Goal: Find specific page/section: Find specific page/section

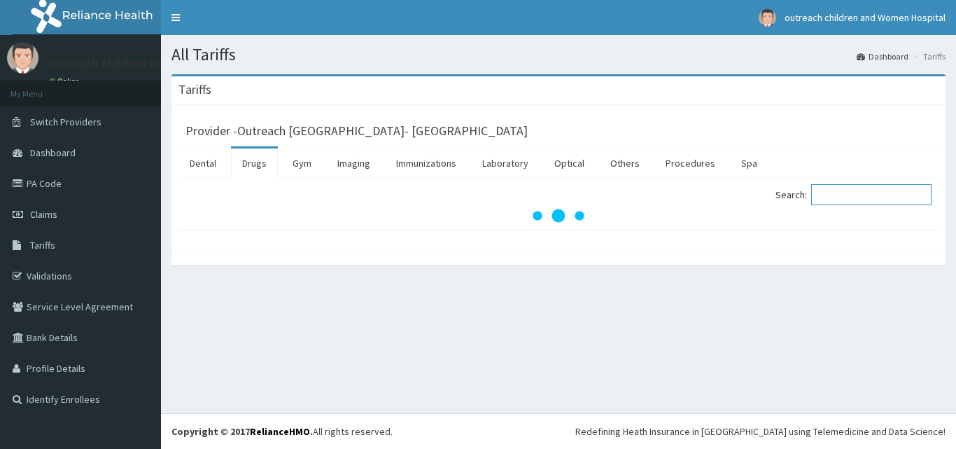
click at [884, 193] on input "Search:" at bounding box center [872, 194] width 120 height 21
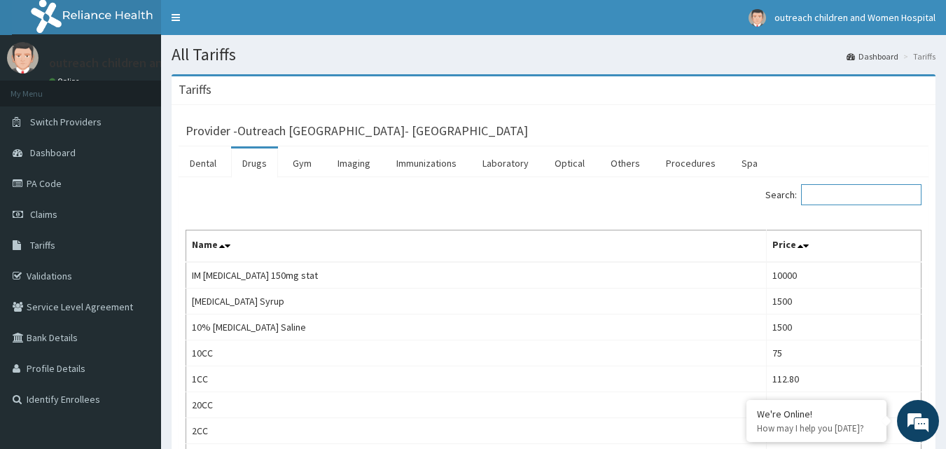
click at [840, 190] on input "Search:" at bounding box center [861, 194] width 120 height 21
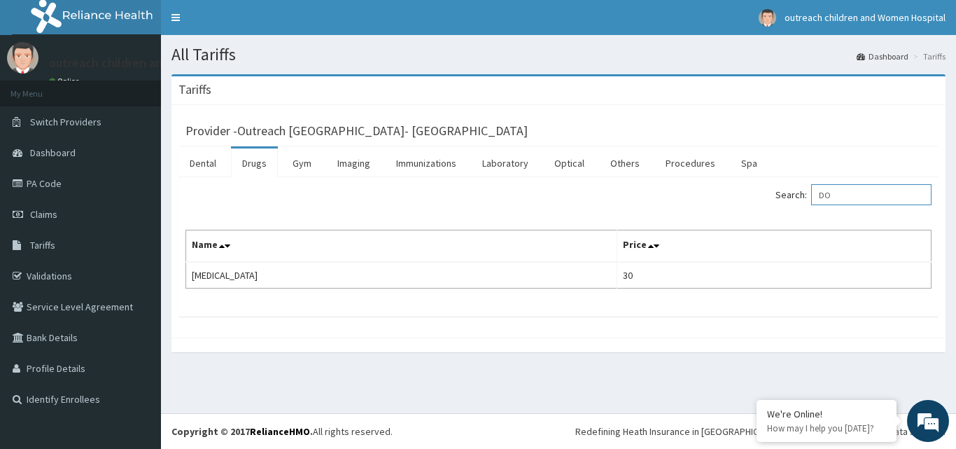
type input "D"
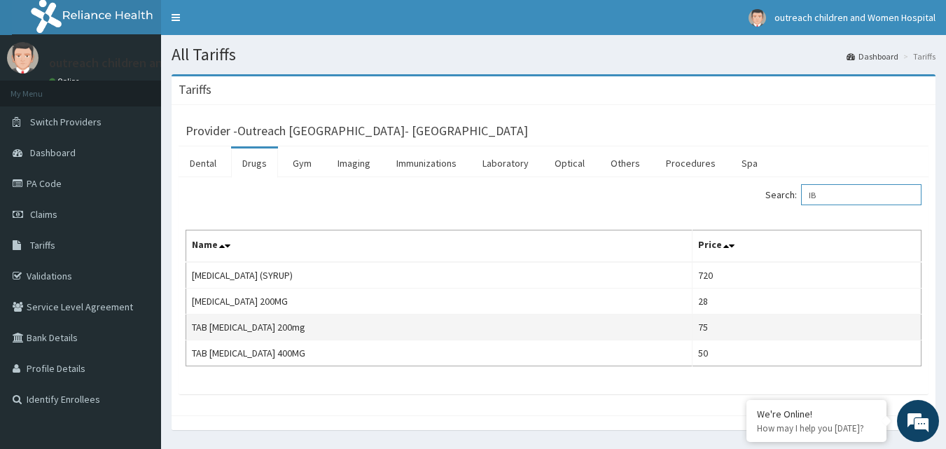
type input "I"
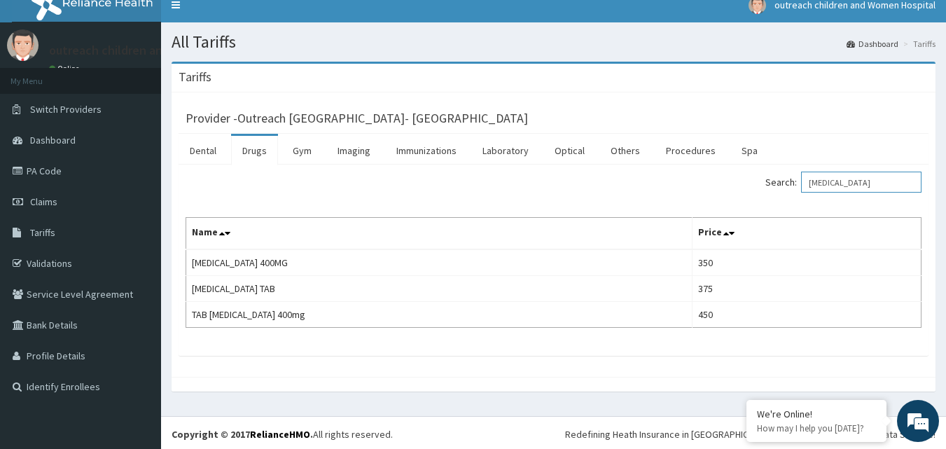
scroll to position [15, 0]
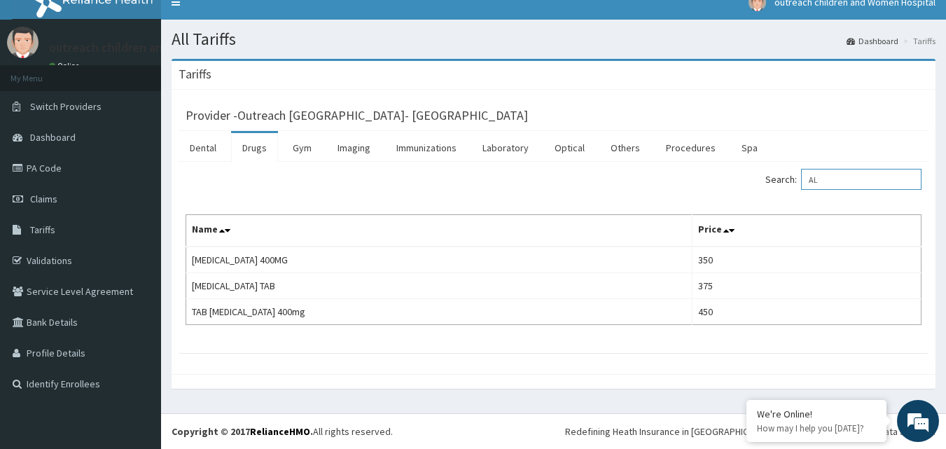
type input "A"
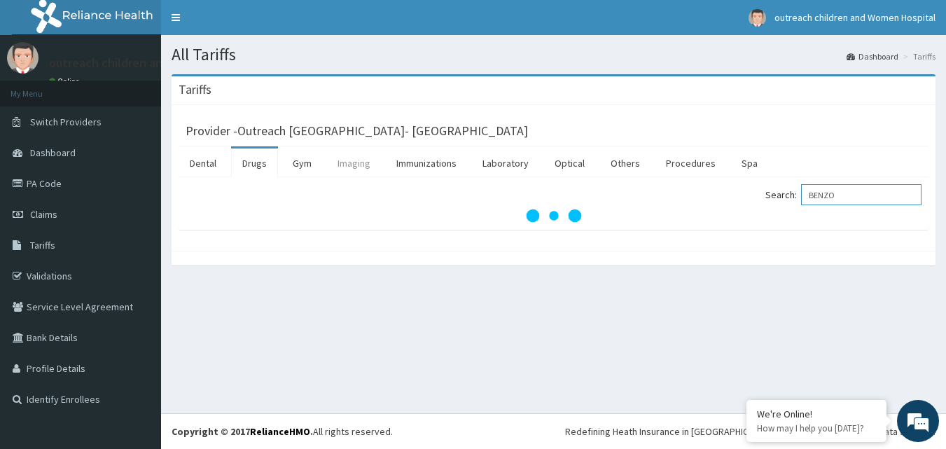
scroll to position [0, 0]
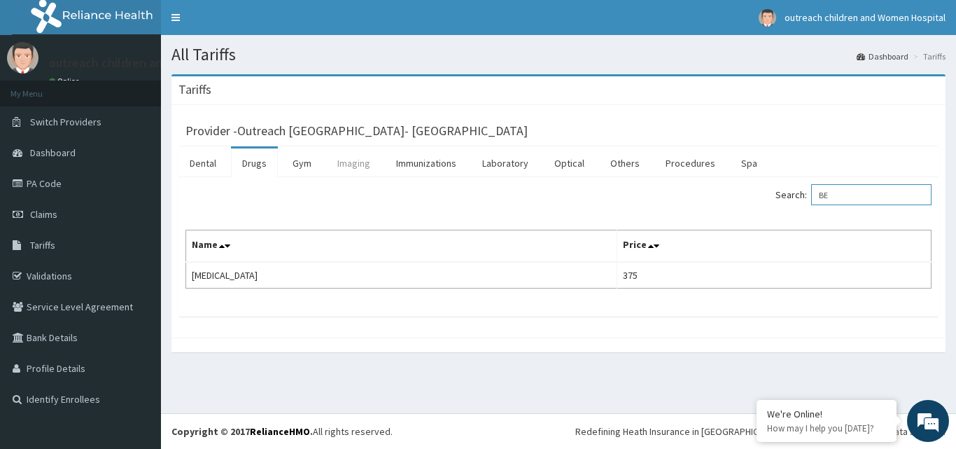
type input "B"
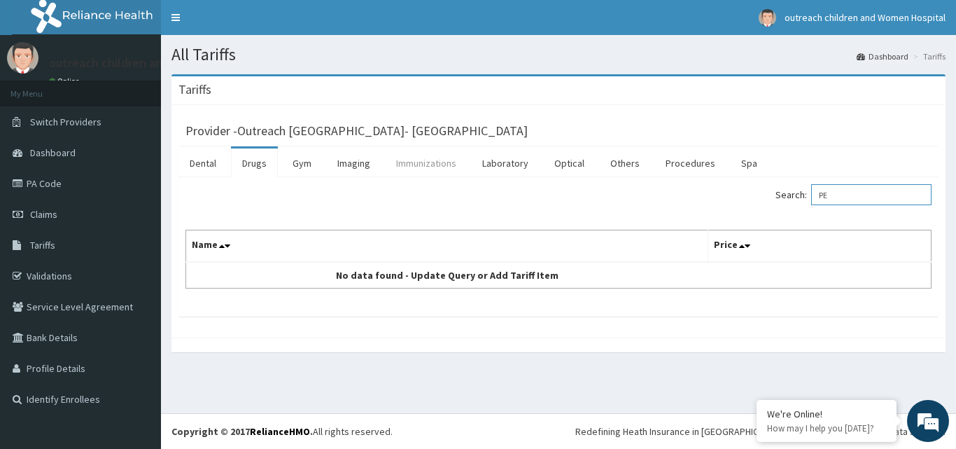
type input "P"
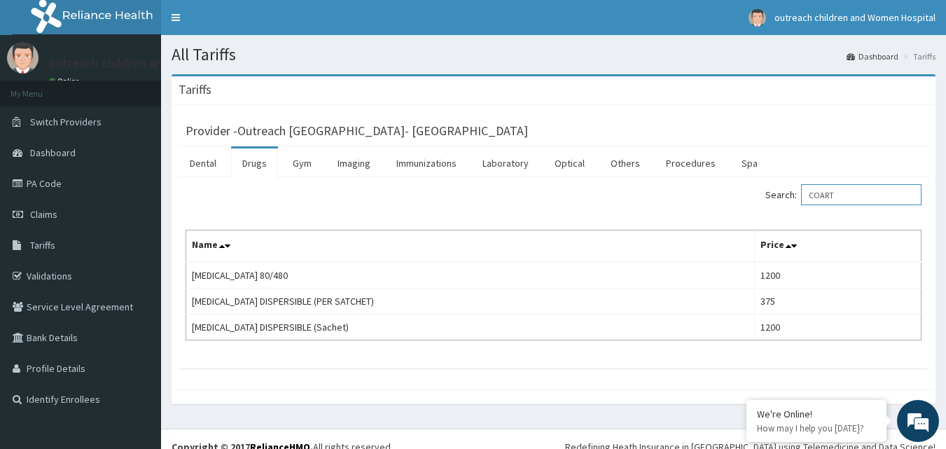
click at [844, 195] on input "COART" at bounding box center [861, 194] width 120 height 21
type input "C"
